Goal: Navigation & Orientation: Find specific page/section

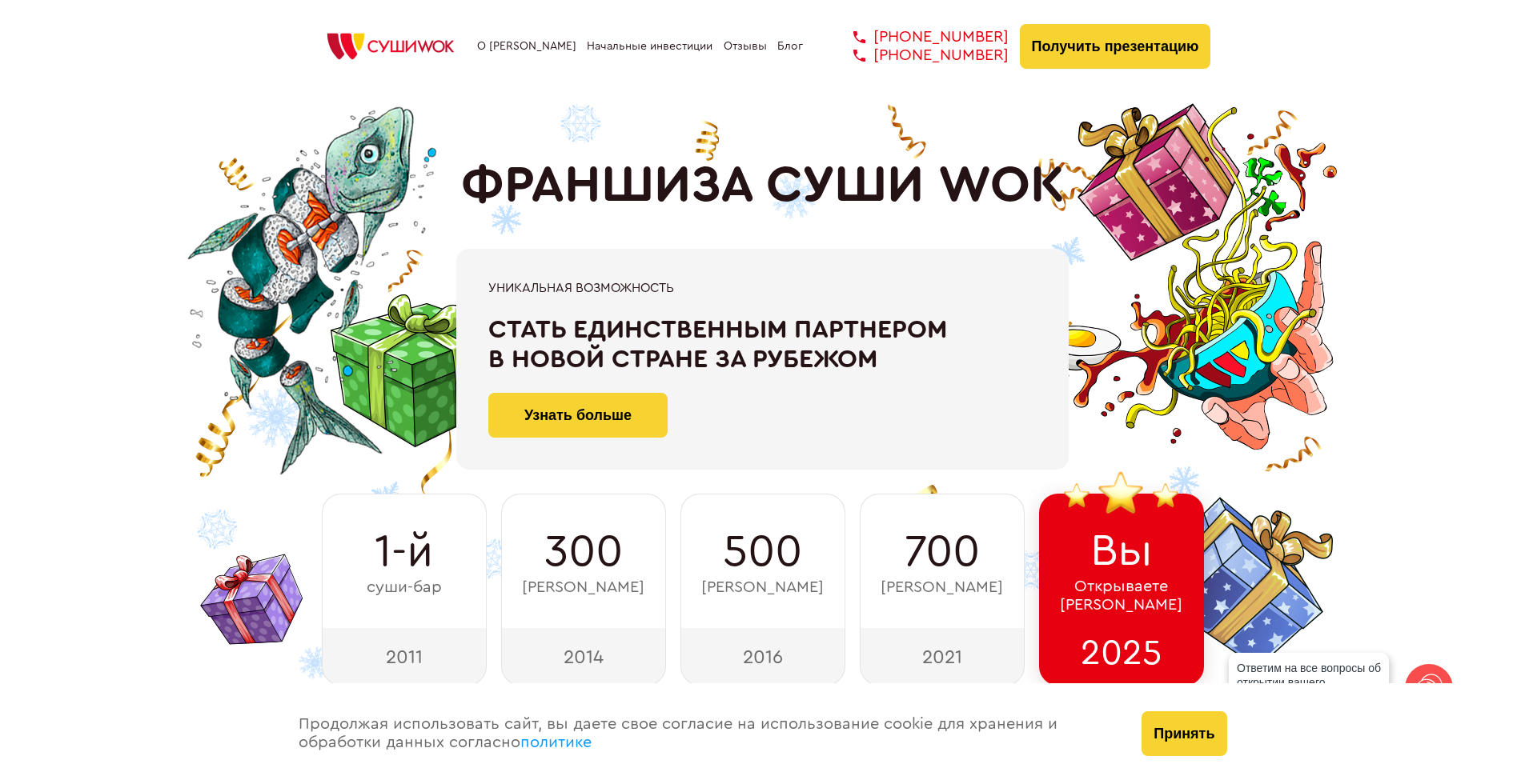
click at [753, 44] on link "Отзывы" at bounding box center [745, 46] width 43 height 13
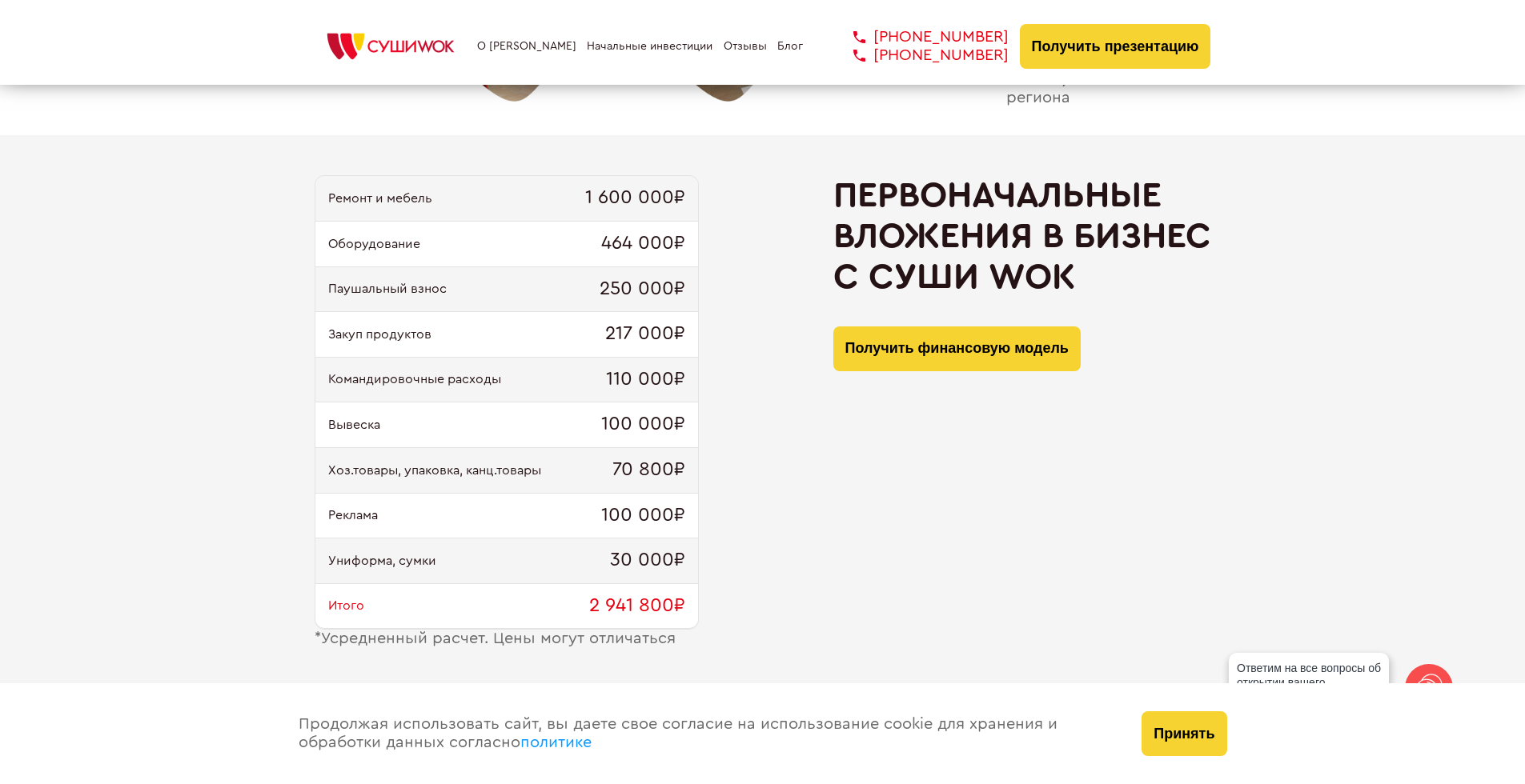
scroll to position [1489, 0]
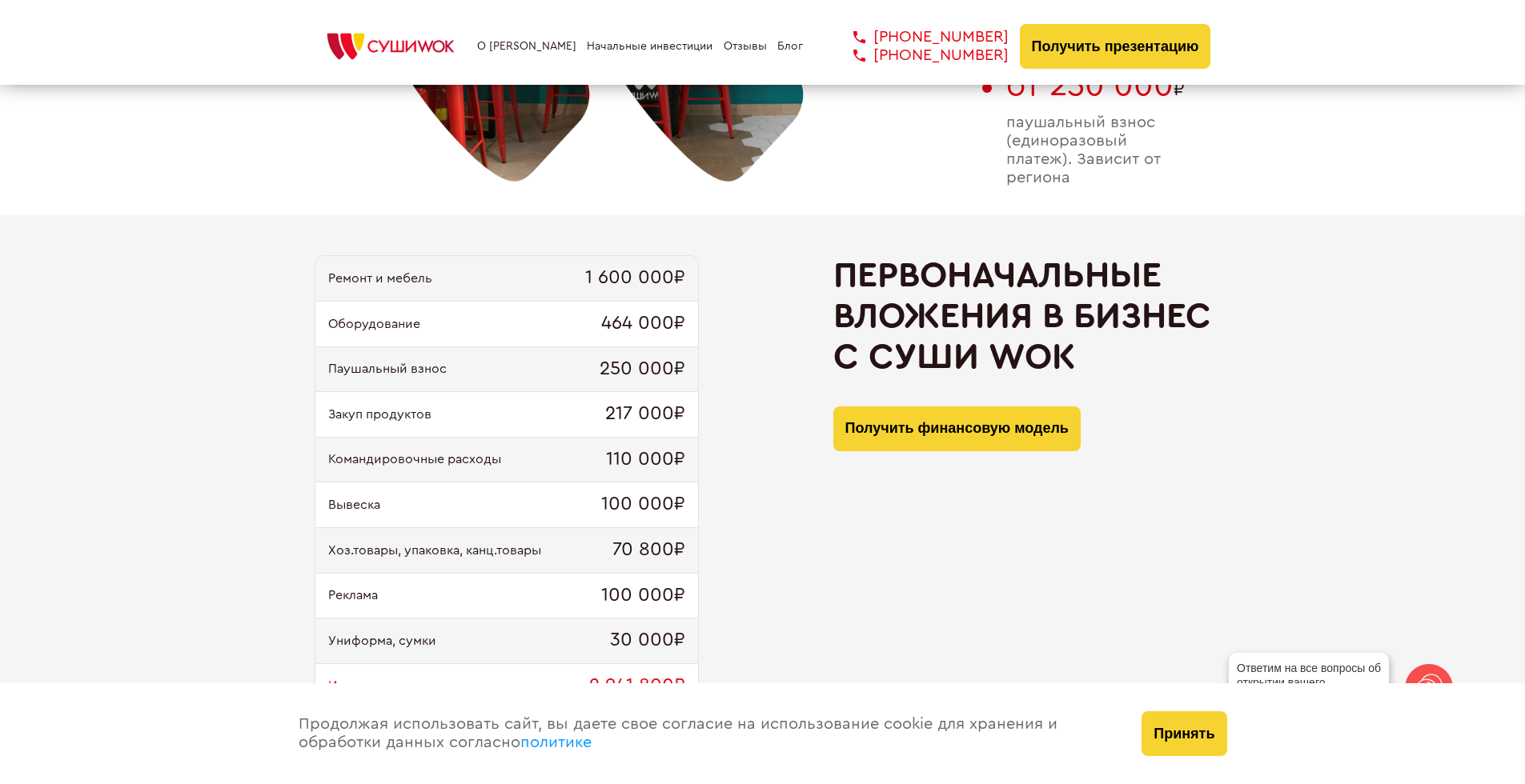
click at [787, 46] on link "Блог" at bounding box center [790, 46] width 25 height 13
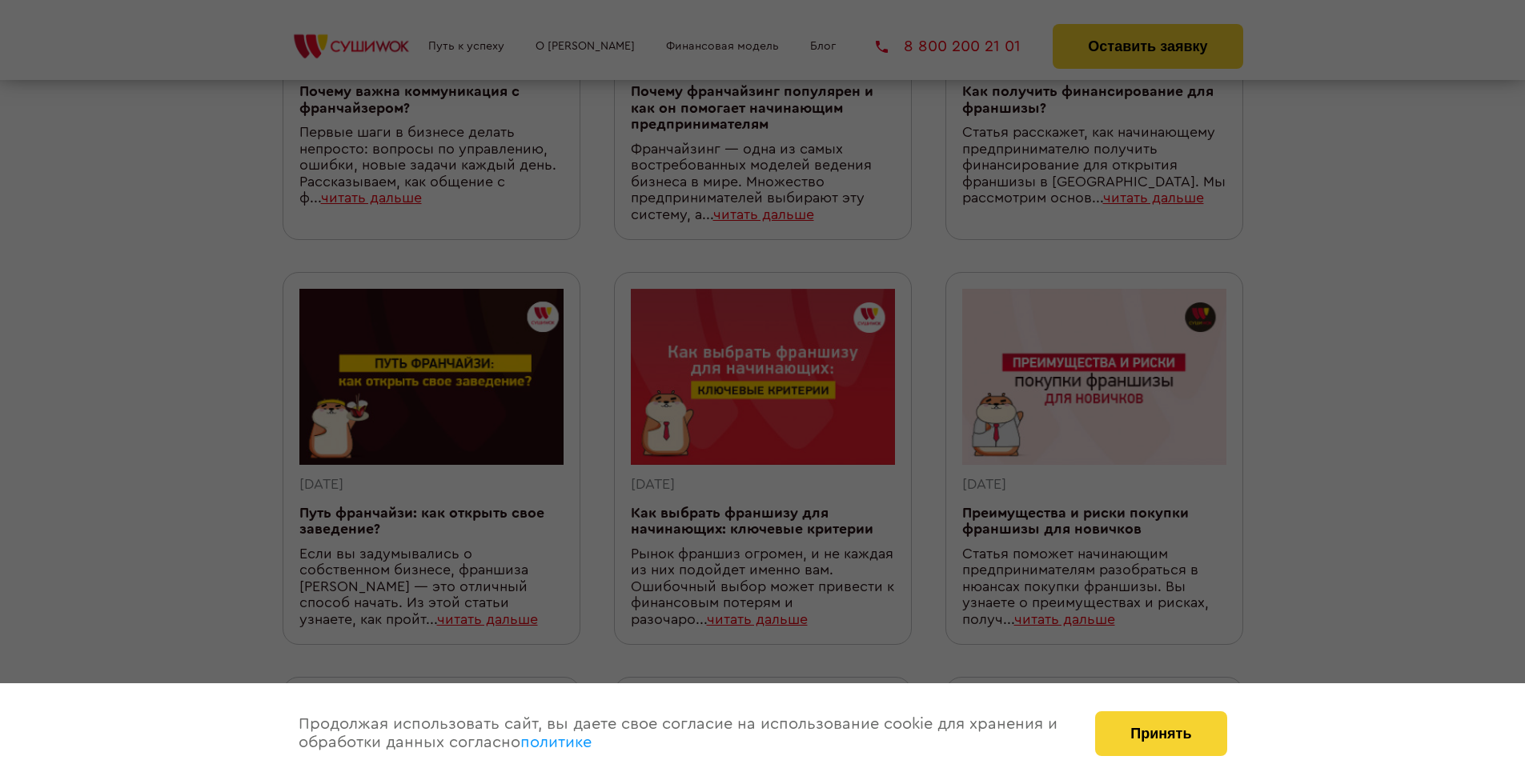
scroll to position [715, 0]
